Goal: Transaction & Acquisition: Purchase product/service

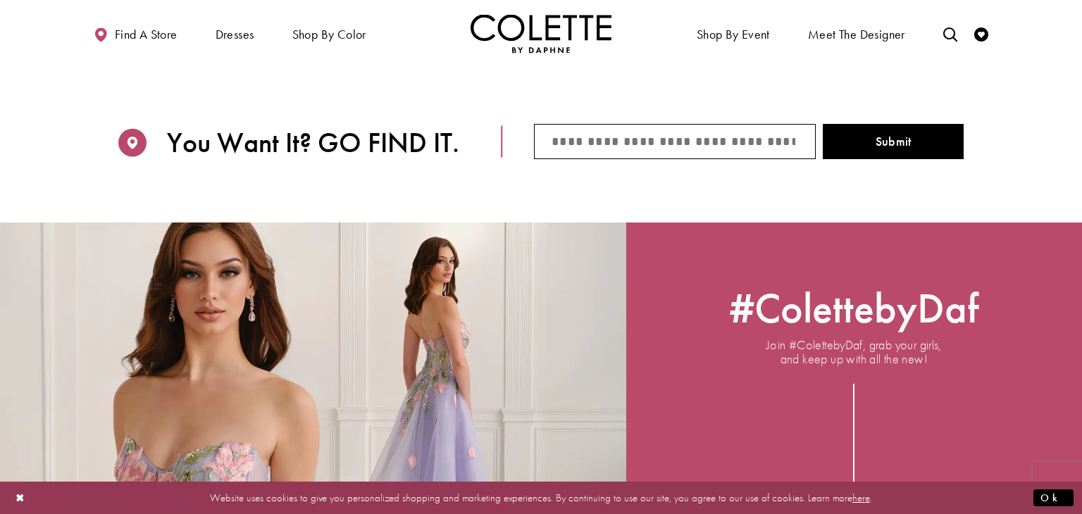
scroll to position [1928, 0]
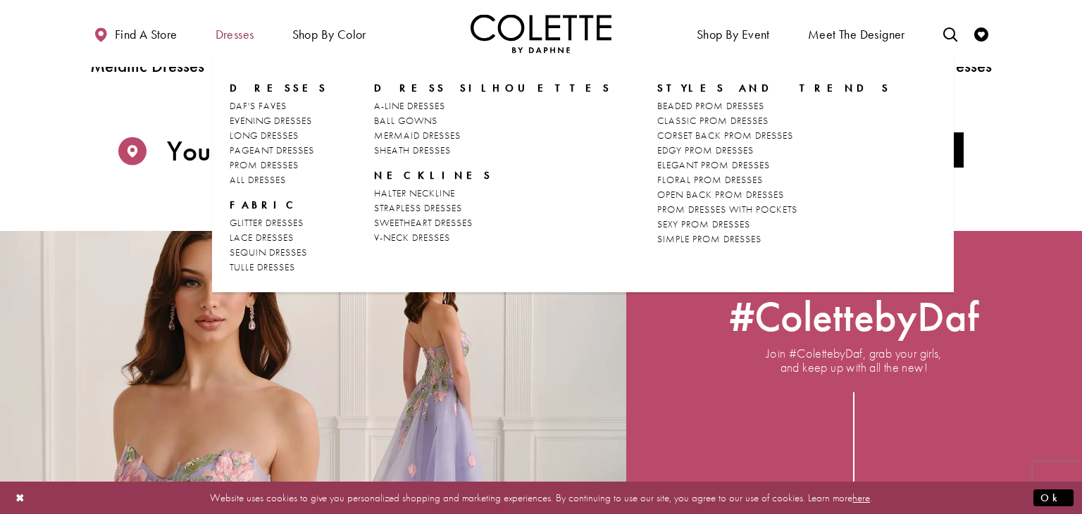
click at [245, 47] on span "Dresses" at bounding box center [235, 33] width 46 height 39
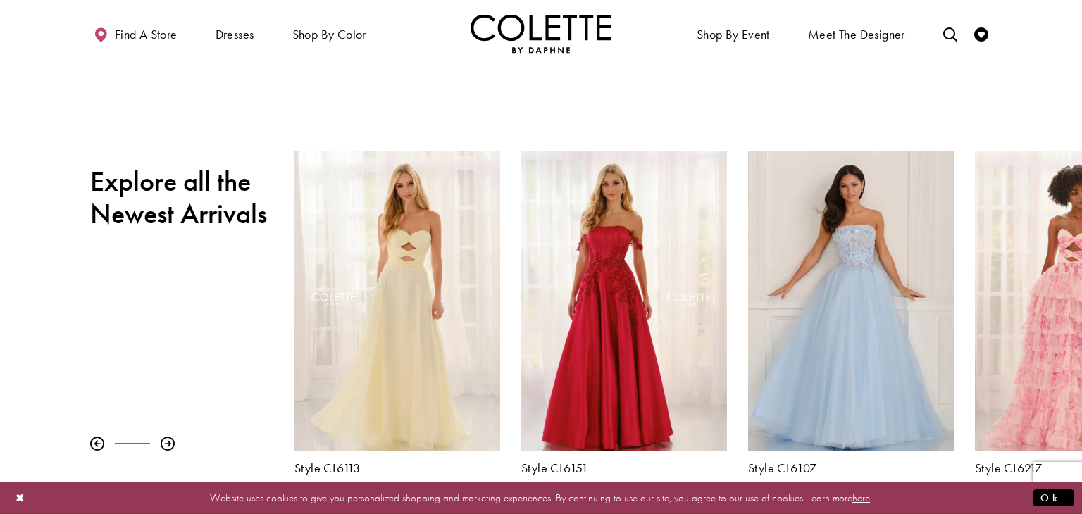
scroll to position [443, 0]
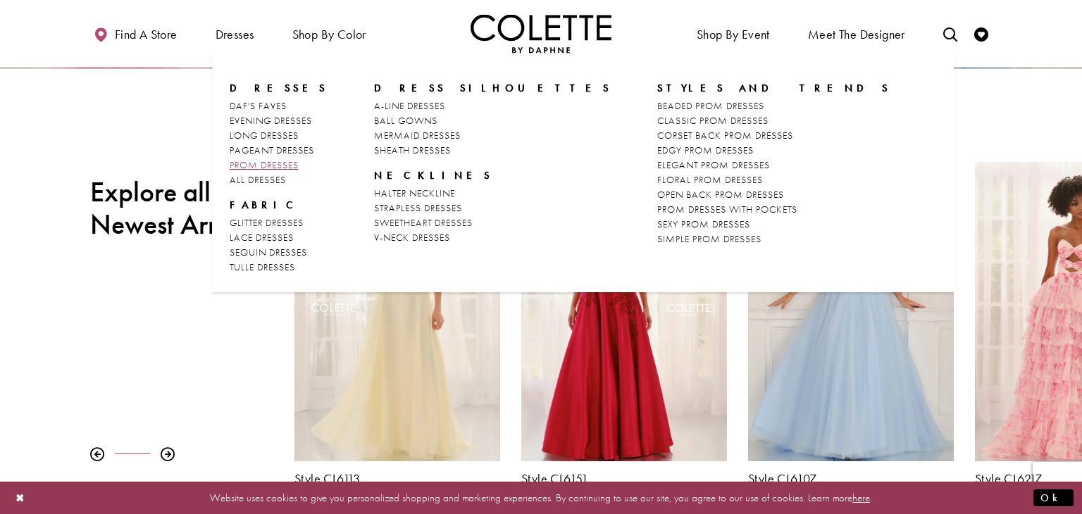
click at [258, 160] on span "PROM DRESSES" at bounding box center [264, 165] width 69 height 13
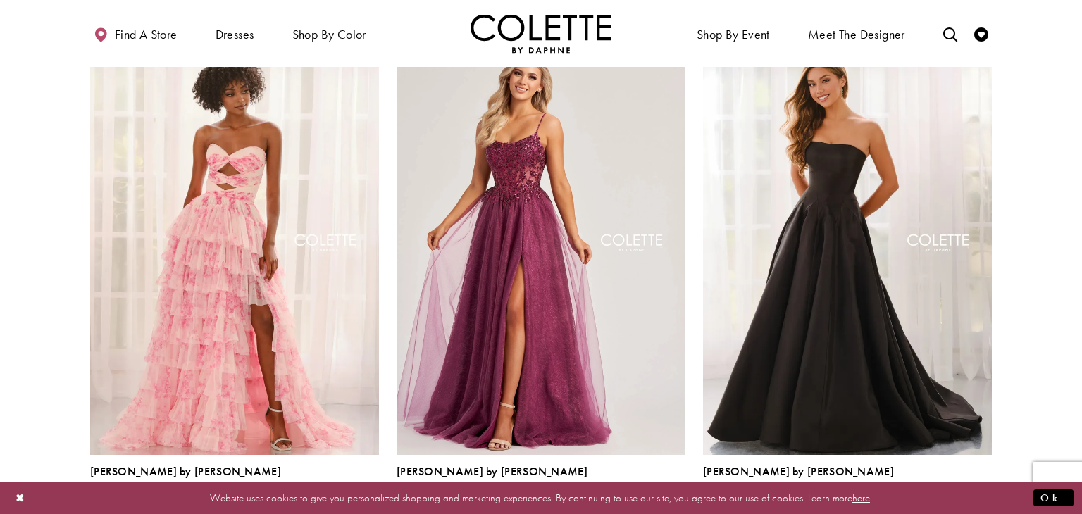
scroll to position [2472, 0]
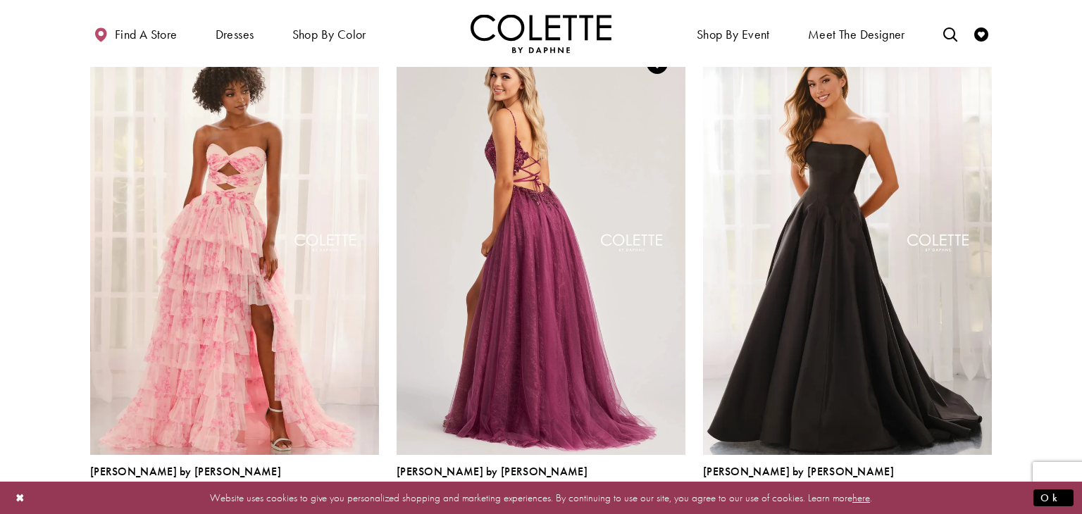
click at [474, 249] on img "Visit Colette by Daphne Style No. CL8240 Page" at bounding box center [541, 245] width 289 height 420
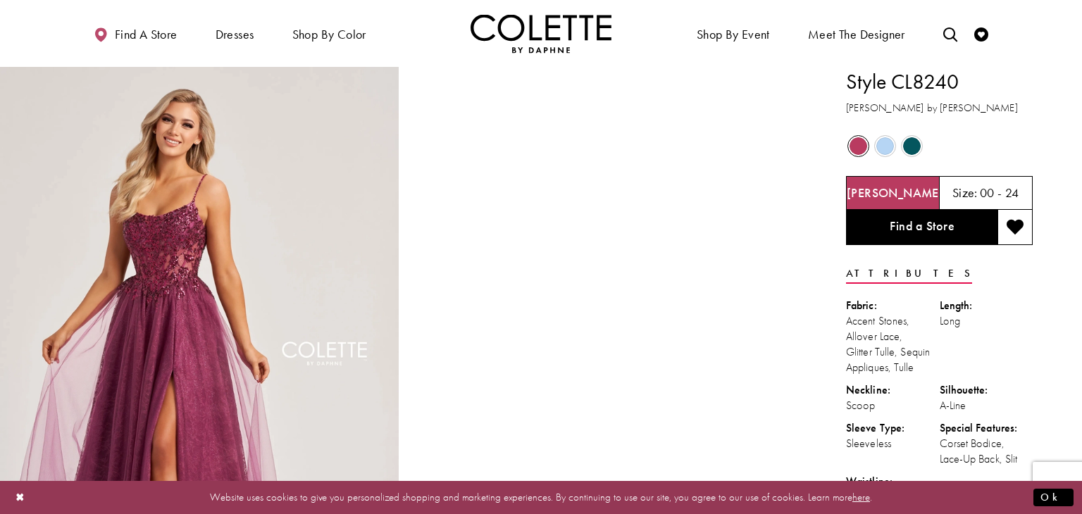
click at [916, 152] on span "Product color controls state depends on size chosen" at bounding box center [912, 146] width 18 height 18
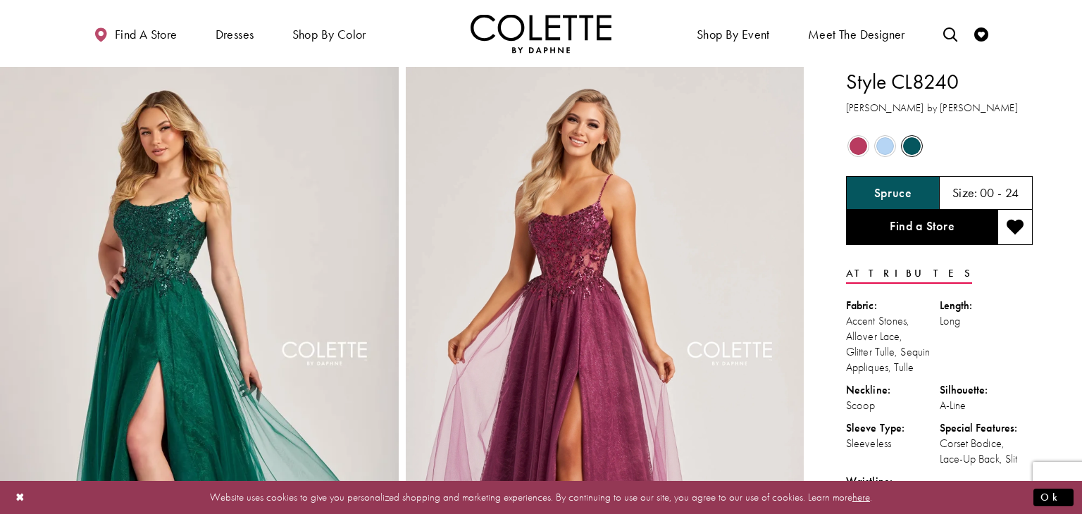
click at [878, 153] on span "Product color controls state depends on size chosen" at bounding box center [886, 146] width 18 height 18
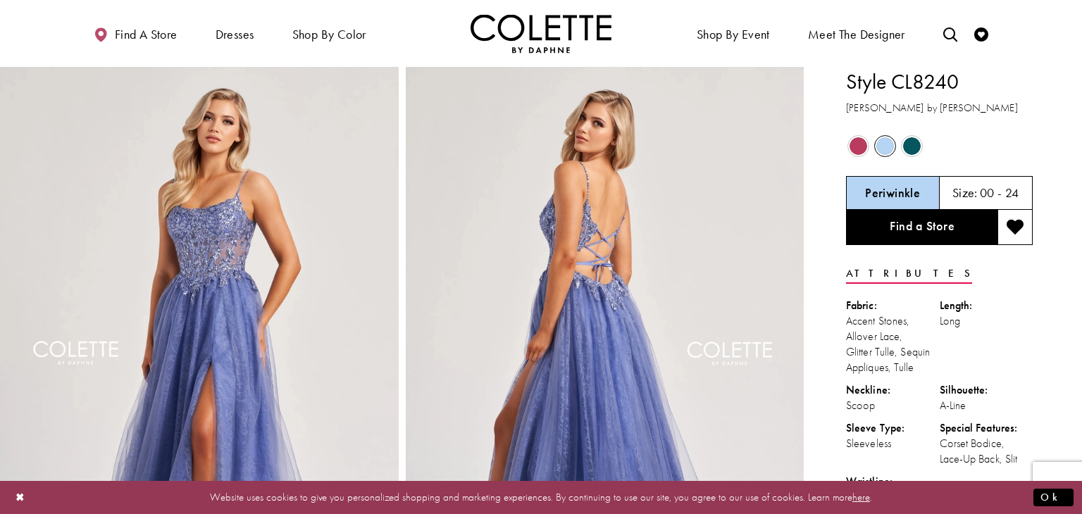
click at [908, 150] on span "Product color controls state depends on size chosen" at bounding box center [912, 146] width 18 height 18
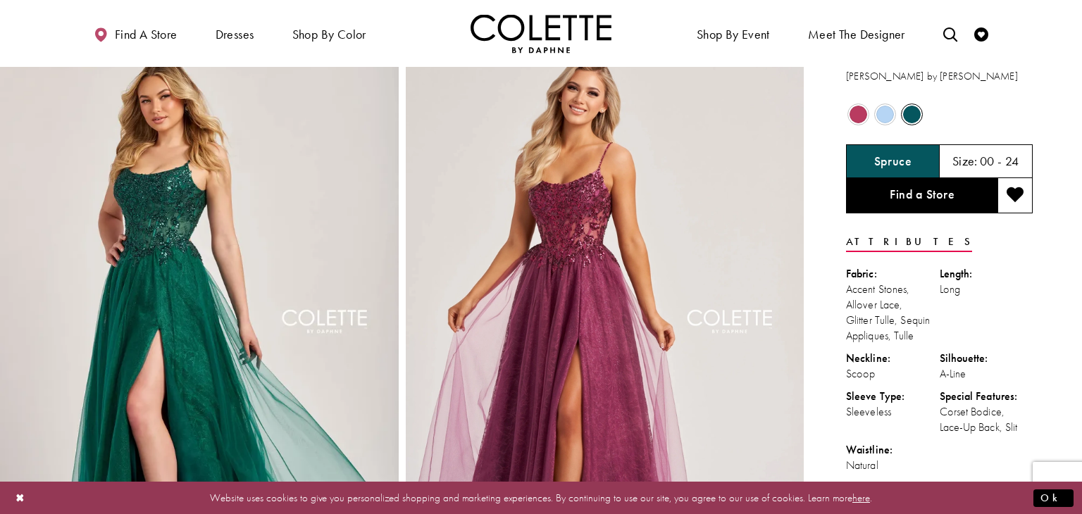
scroll to position [32, 0]
click at [1004, 169] on div "Size: 00 - 24" at bounding box center [987, 161] width 94 height 34
click at [988, 237] on div "Attributes Fabric: Accent Stones, Allover Lace, Glitter Tulle, Sequin Appliques…" at bounding box center [939, 354] width 187 height 249
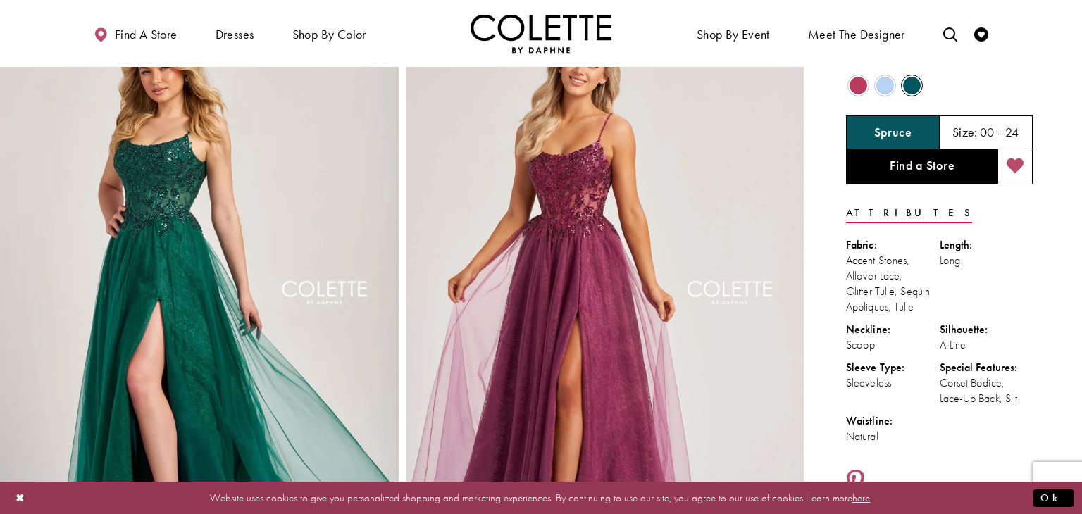
scroll to position [0, 0]
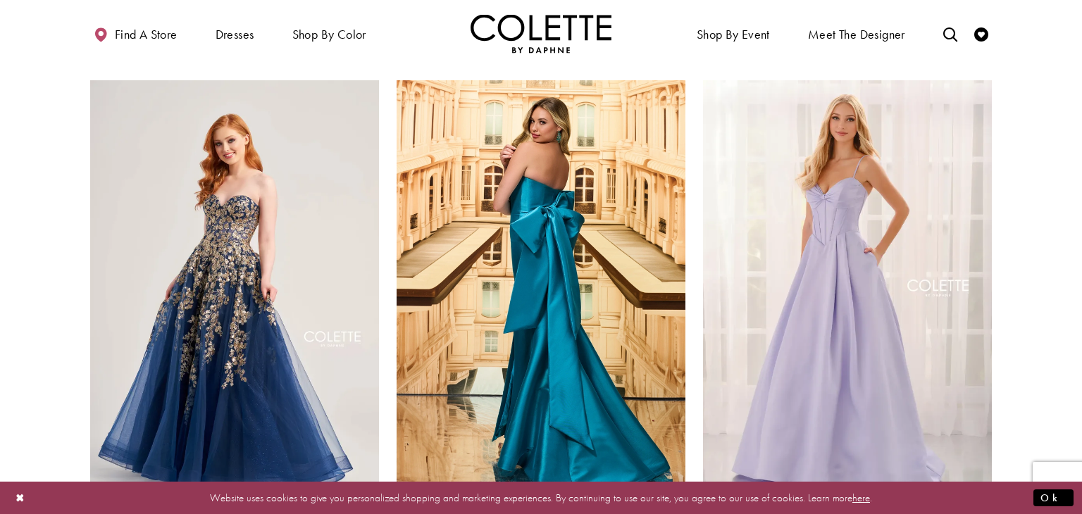
scroll to position [1891, 0]
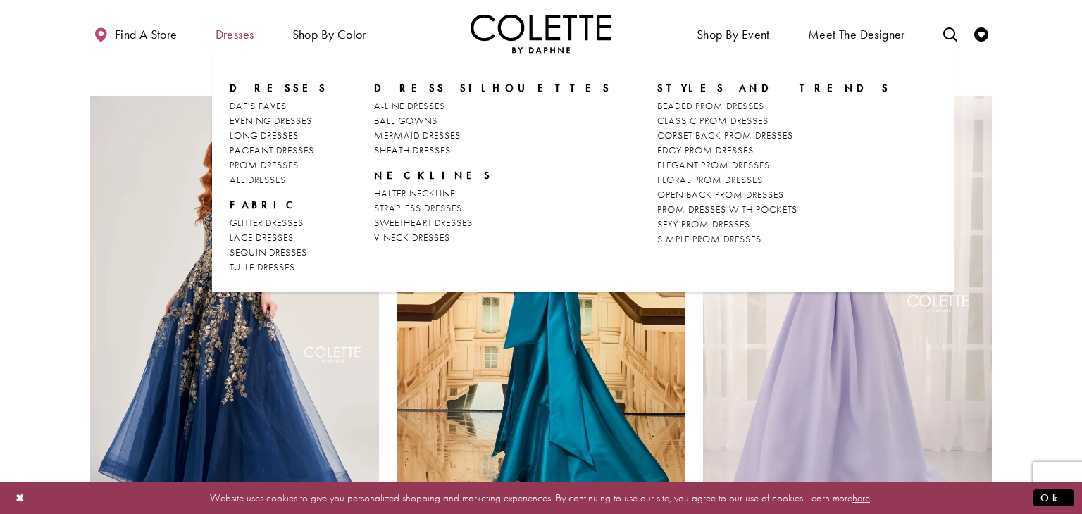
click at [235, 32] on span "Dresses" at bounding box center [235, 34] width 39 height 14
click at [390, 103] on span "A-LINE DRESSES" at bounding box center [409, 105] width 71 height 13
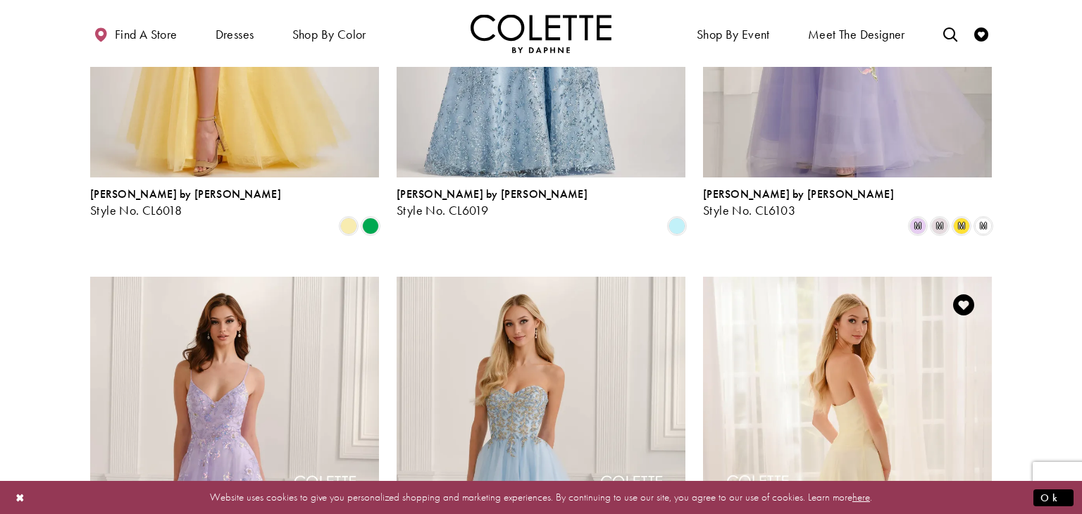
click at [946, 383] on img "Visit Colette by Daphne Style No. CL6113 Page" at bounding box center [847, 487] width 289 height 420
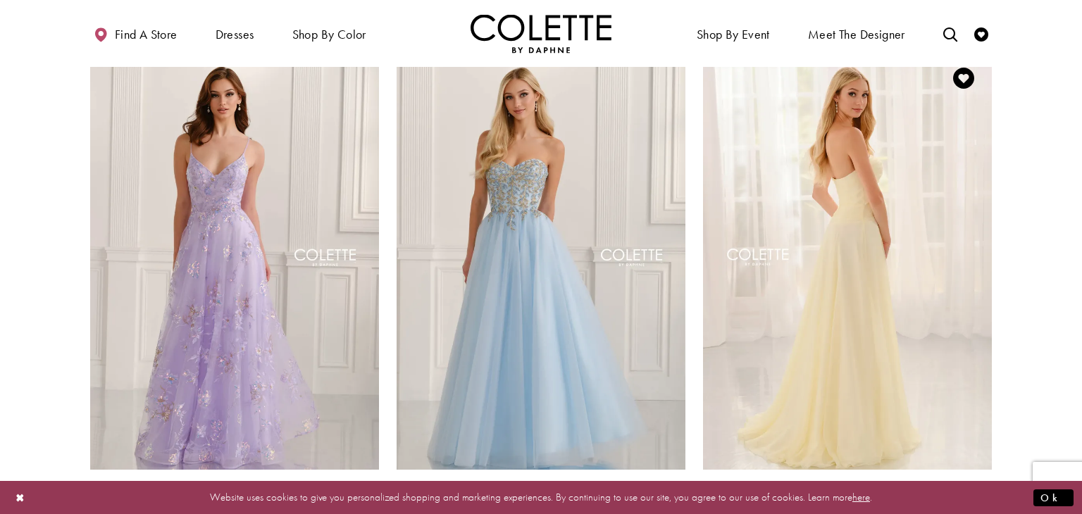
scroll to position [1803, 0]
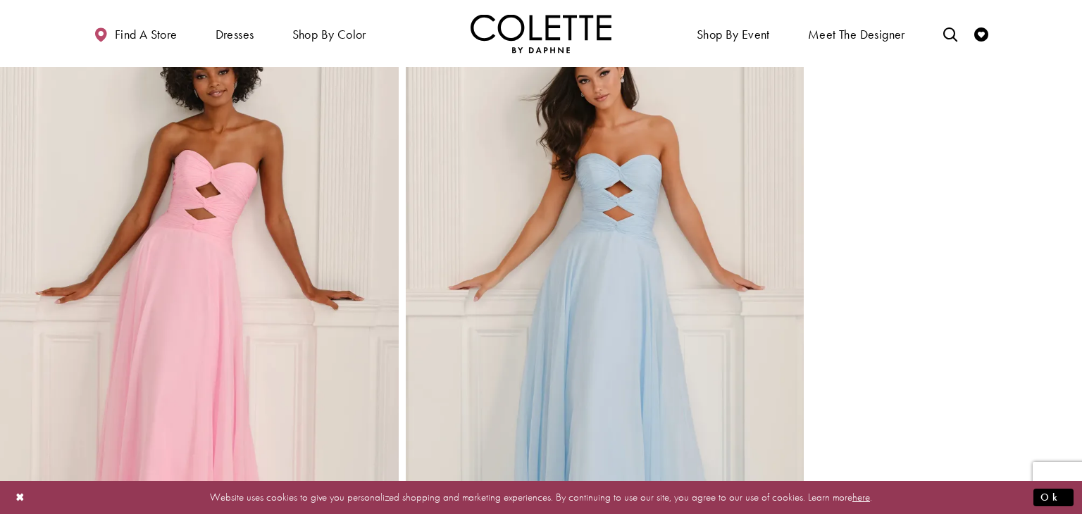
scroll to position [1268, 0]
